Goal: Information Seeking & Learning: Learn about a topic

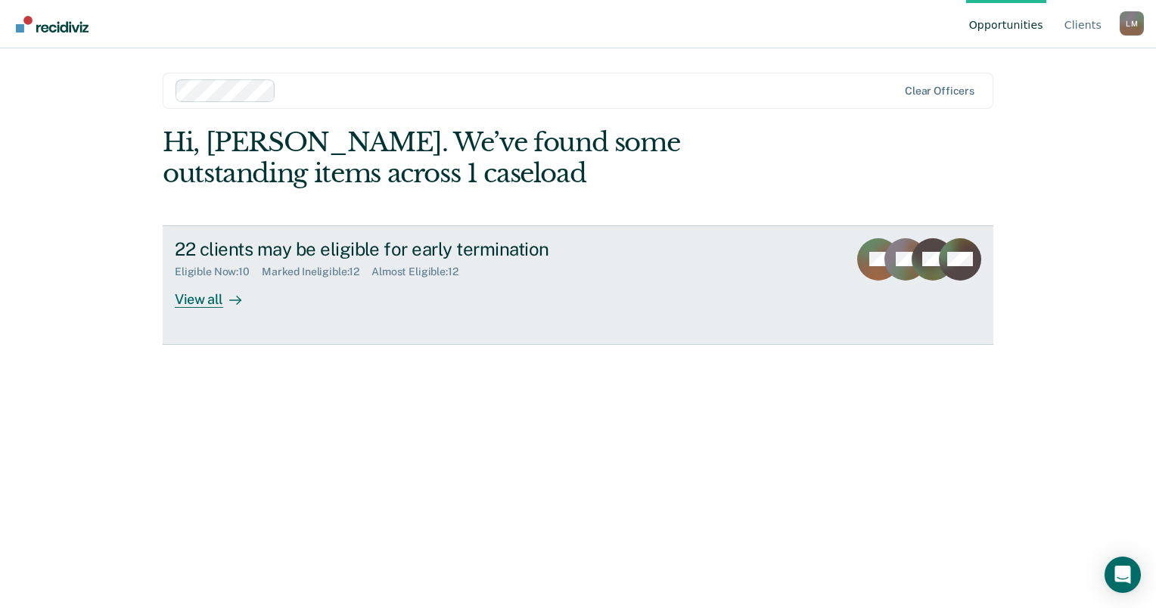
click at [224, 296] on div at bounding box center [232, 299] width 18 height 17
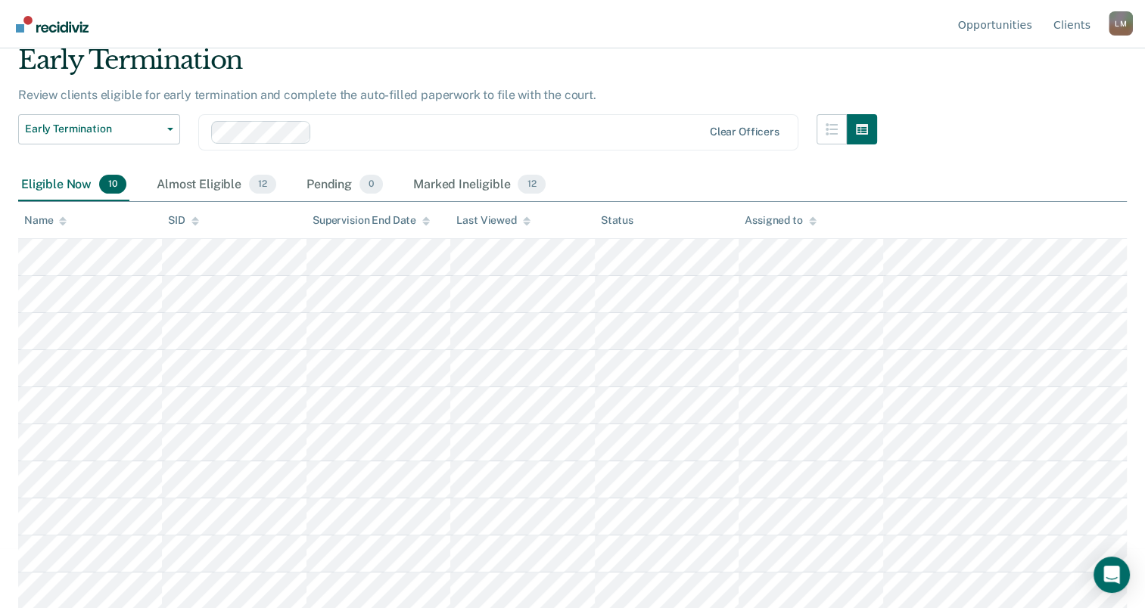
scroll to position [61, 0]
click at [210, 182] on div "Almost Eligible 12" at bounding box center [217, 184] width 126 height 33
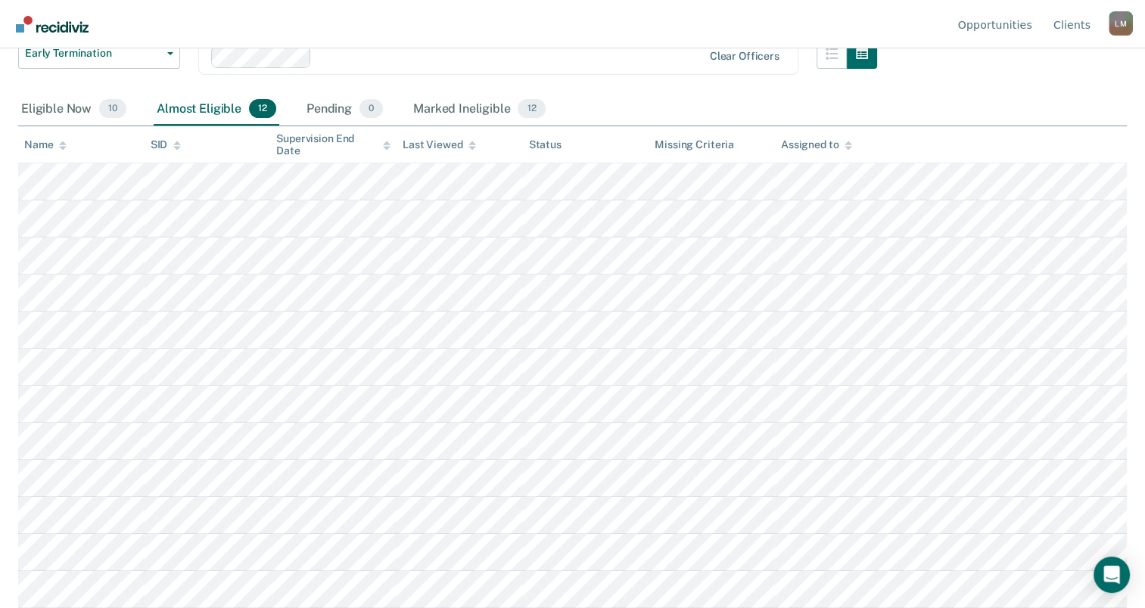
scroll to position [0, 0]
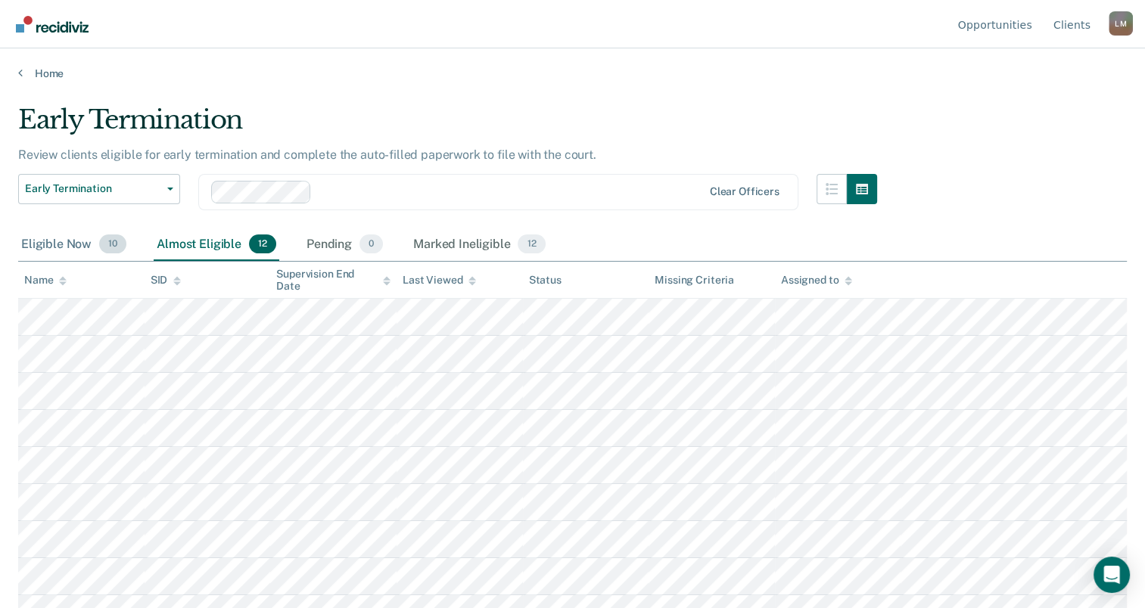
click at [65, 239] on div "Eligible Now 10" at bounding box center [73, 244] width 111 height 33
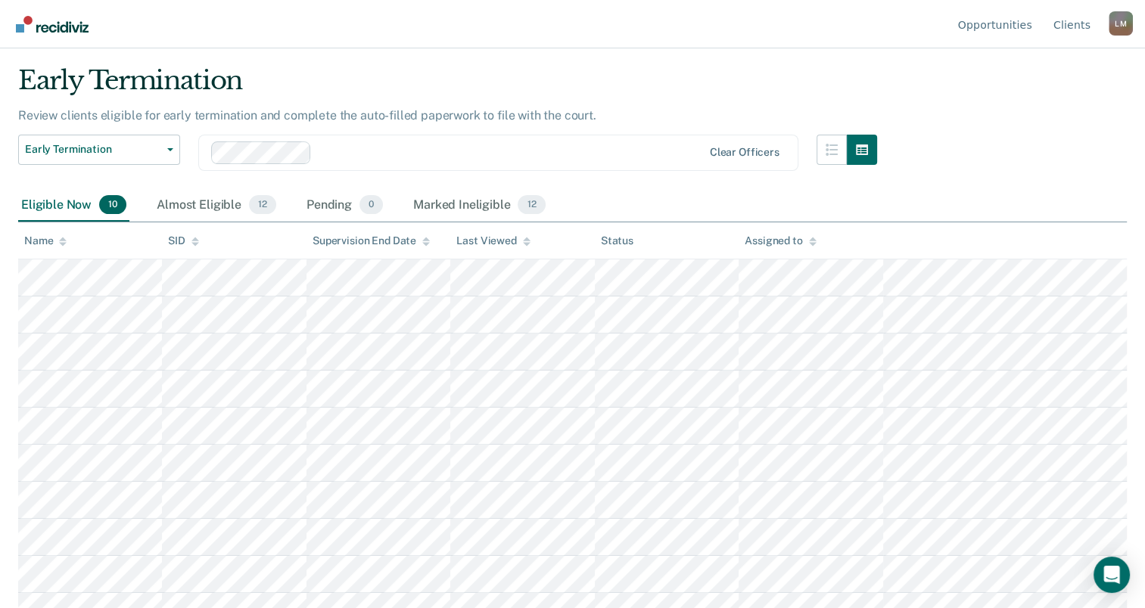
scroll to position [61, 0]
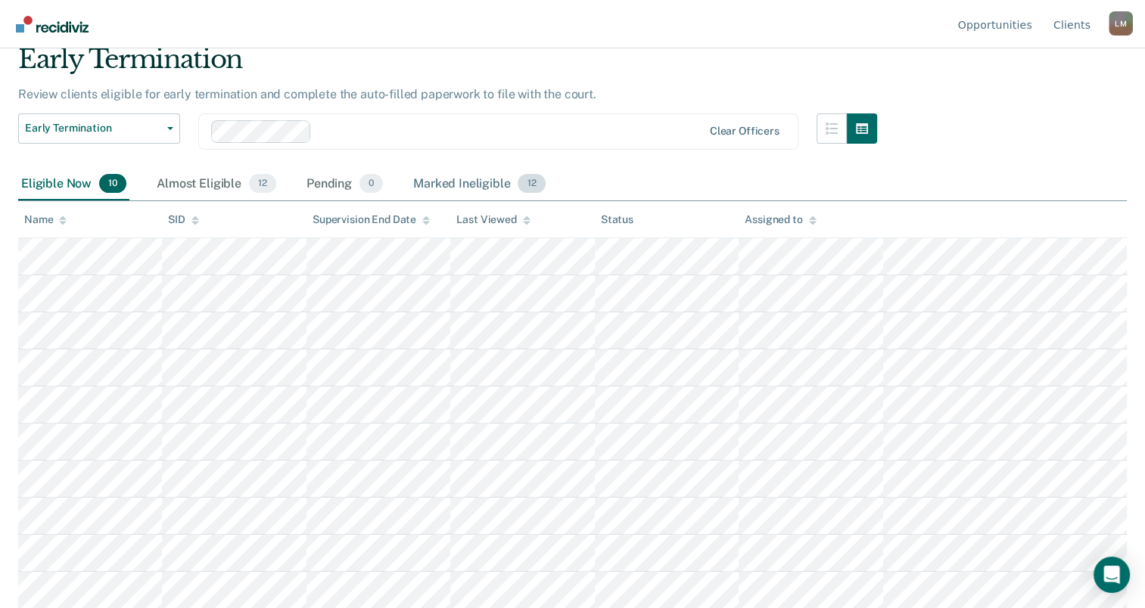
click at [442, 182] on div "Marked Ineligible 12" at bounding box center [479, 184] width 138 height 33
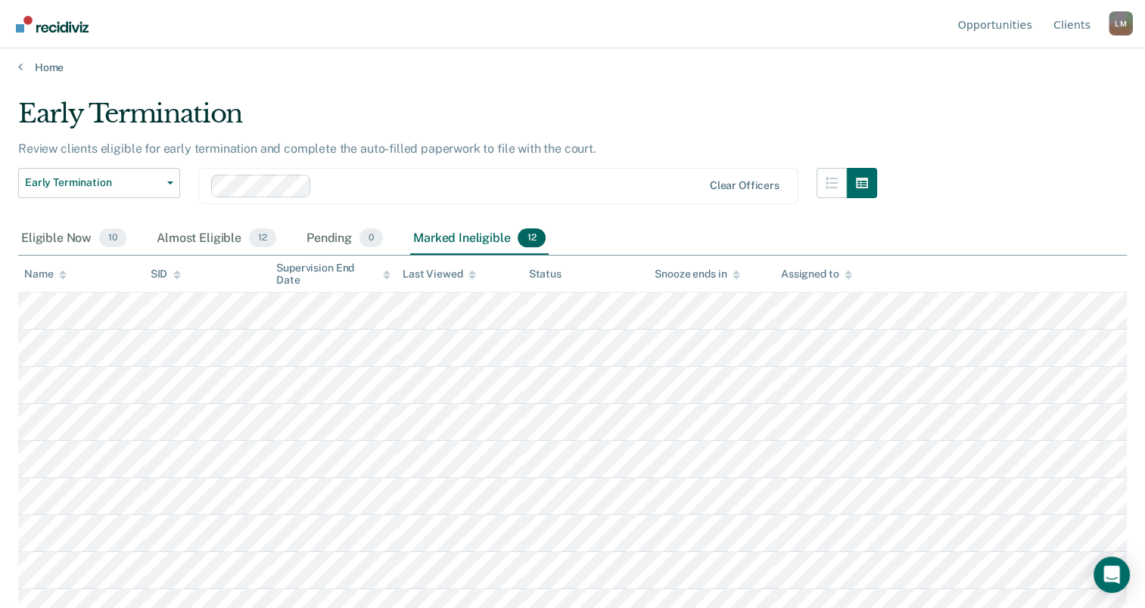
scroll to position [0, 0]
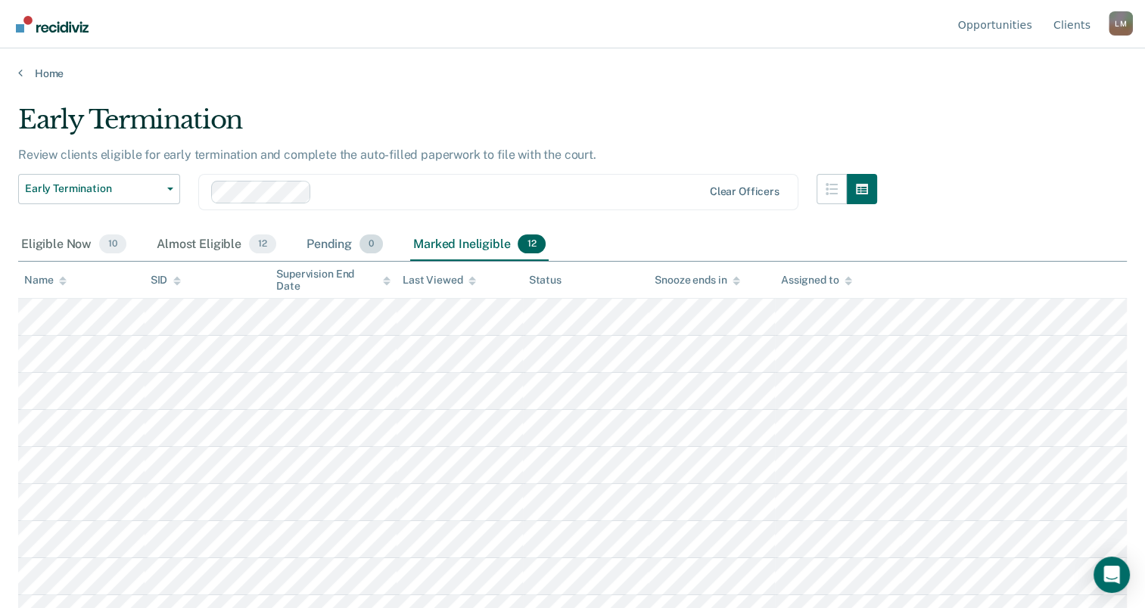
click at [314, 241] on div "Pending 0" at bounding box center [344, 244] width 82 height 33
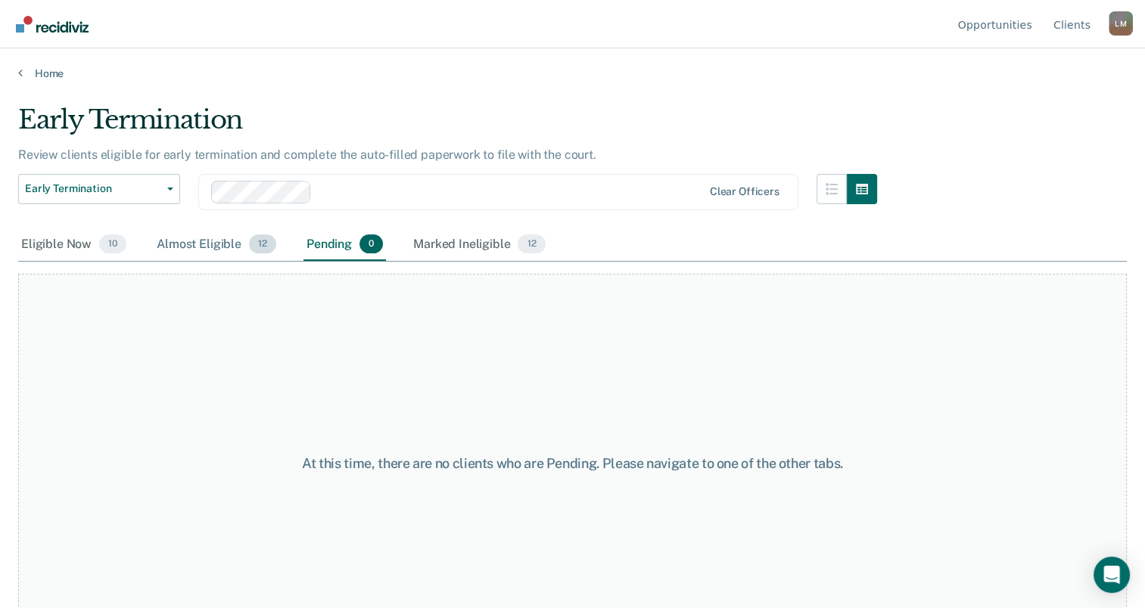
click at [212, 246] on div "Almost Eligible 12" at bounding box center [217, 244] width 126 height 33
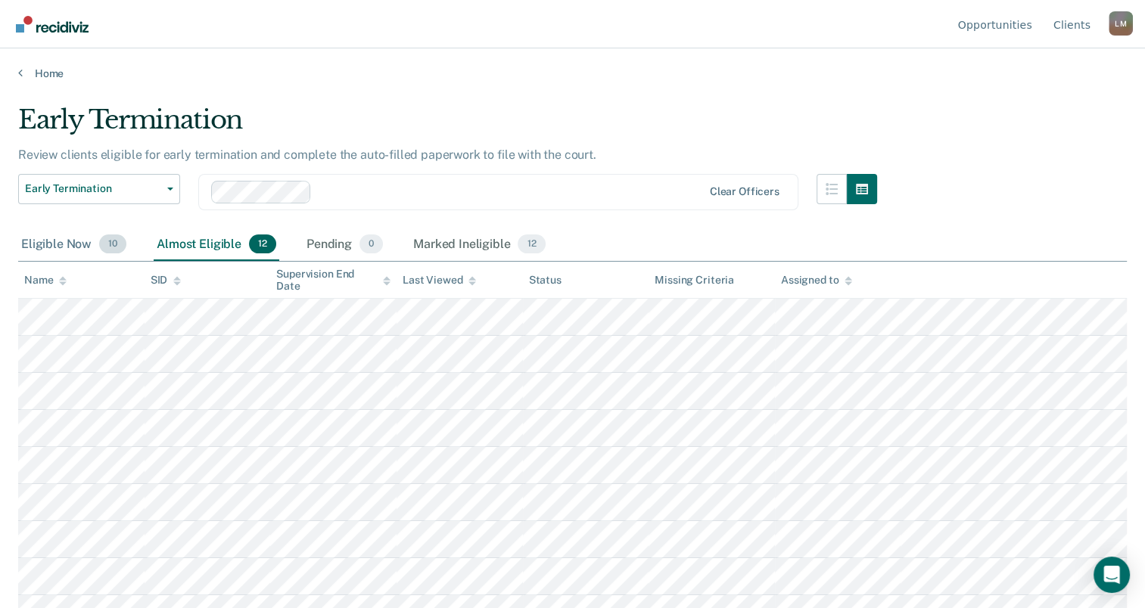
click at [64, 239] on div "Eligible Now 10" at bounding box center [73, 244] width 111 height 33
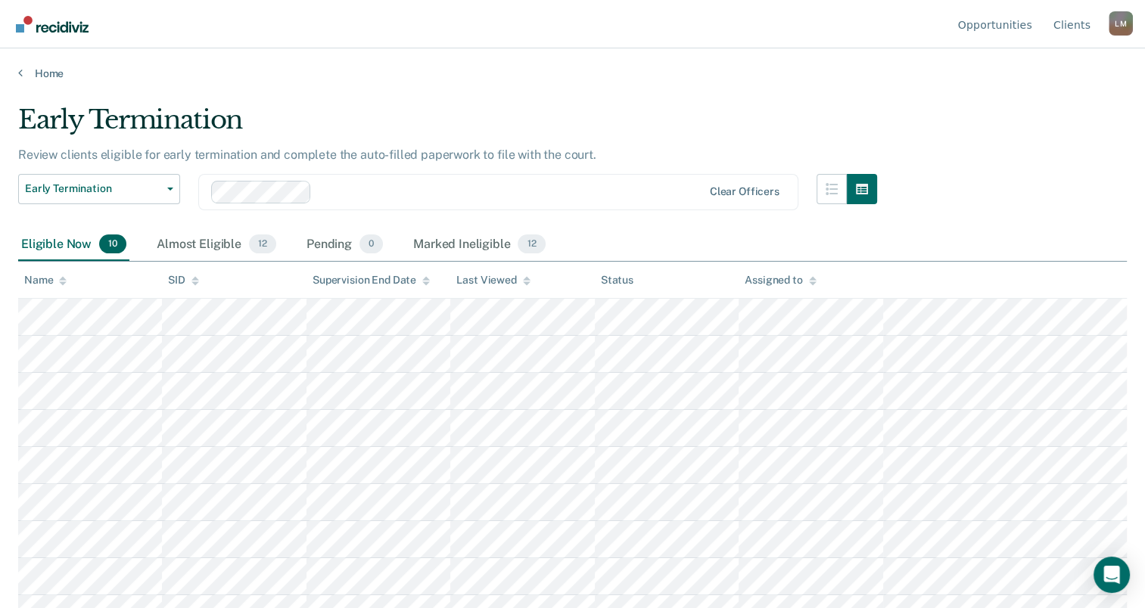
scroll to position [61, 0]
